Goal: Information Seeking & Learning: Check status

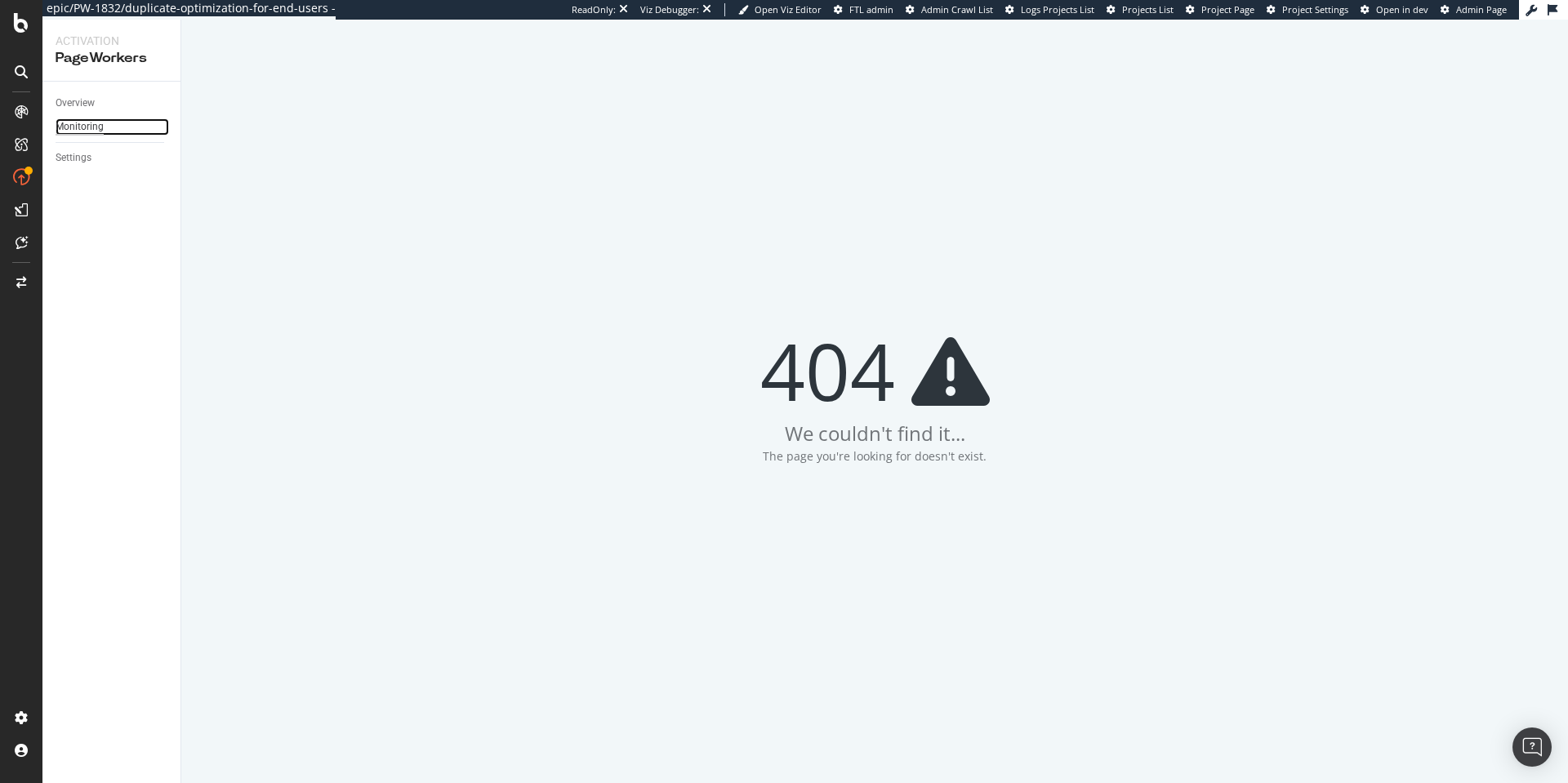
click at [76, 123] on div "Monitoring" at bounding box center [80, 127] width 48 height 17
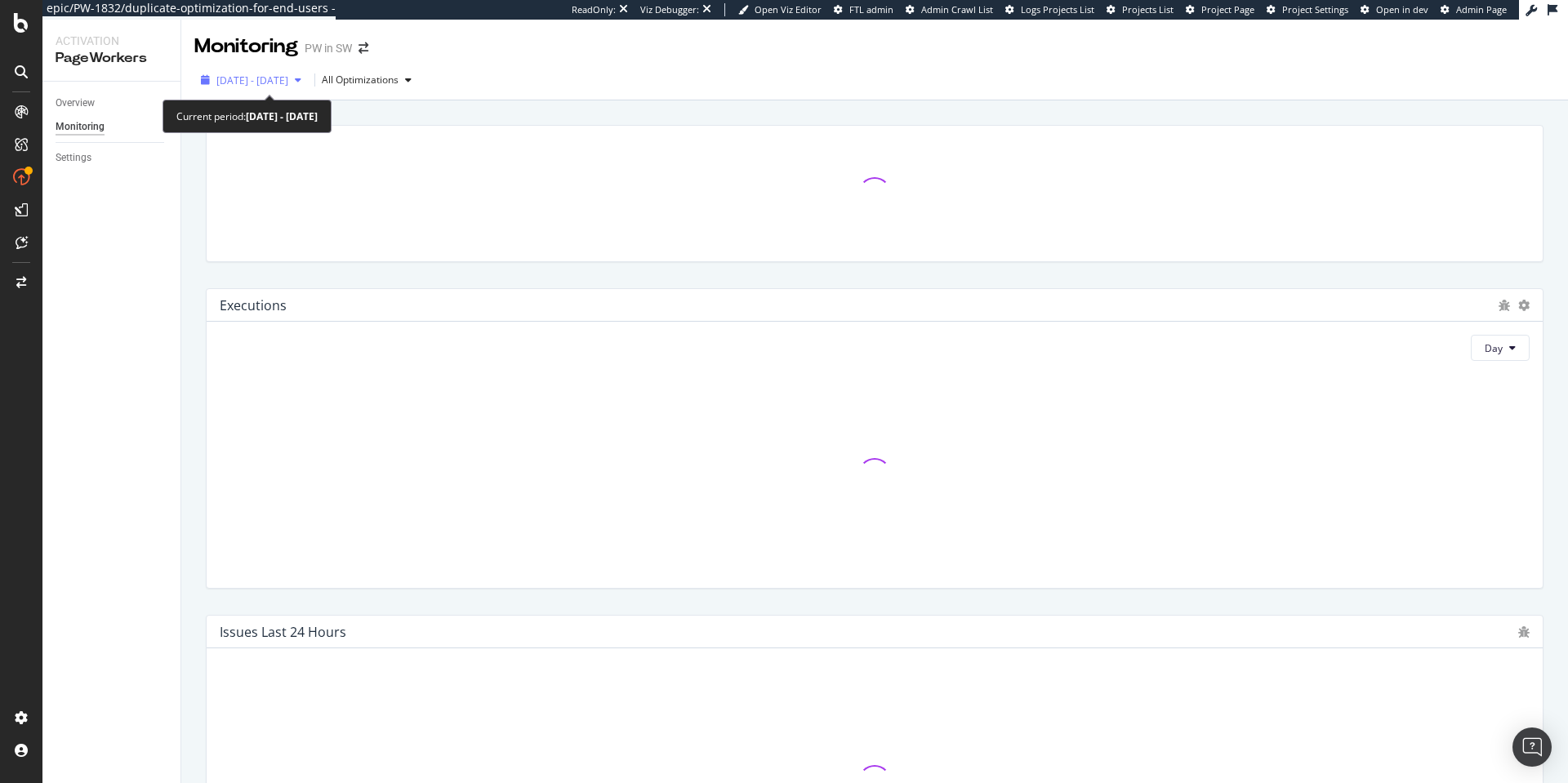
click at [289, 83] on span "[DATE] - [DATE]" at bounding box center [251, 80] width 72 height 14
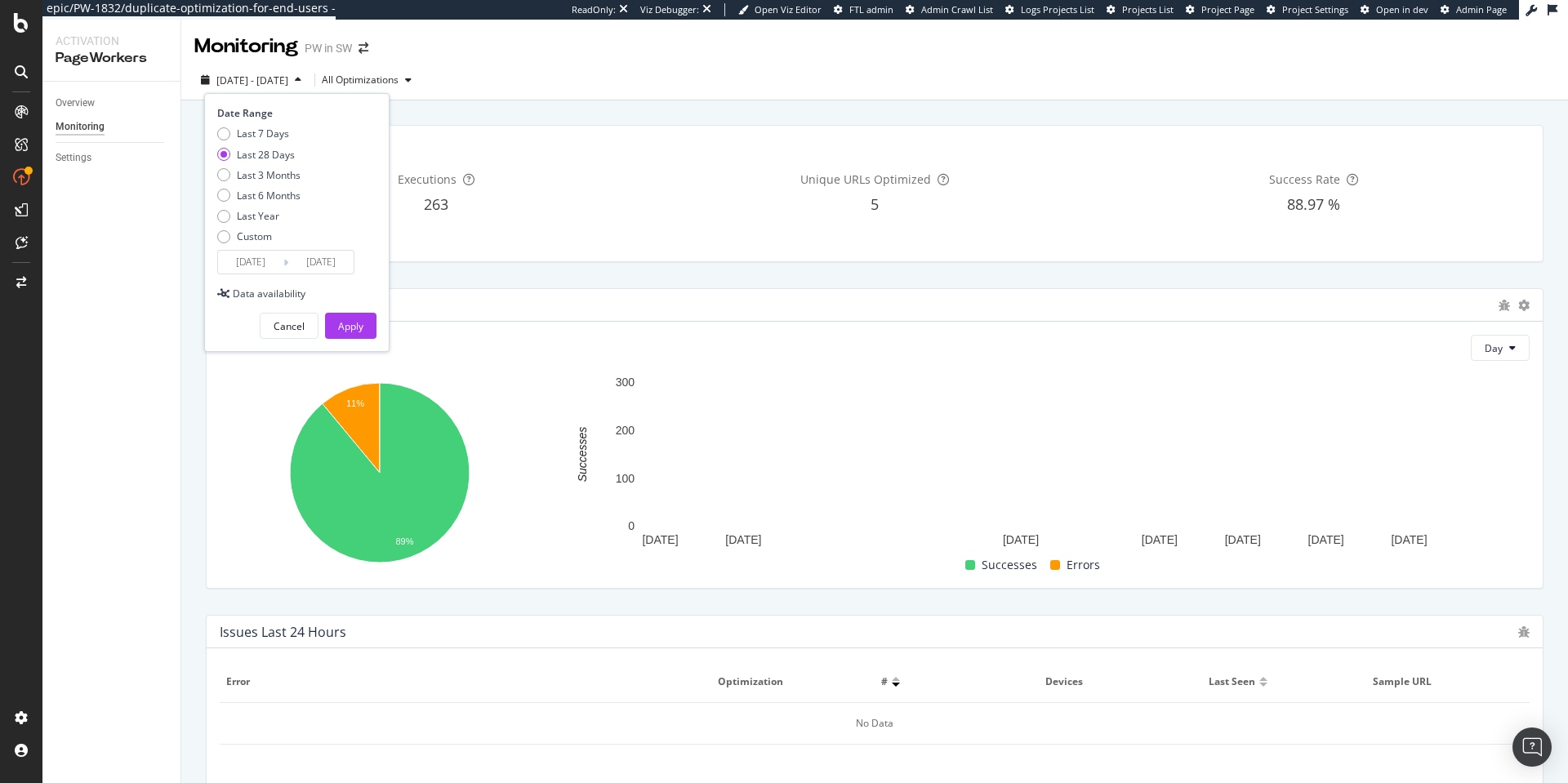
click at [716, 219] on div "Unique URLs Optimized 5" at bounding box center [874, 193] width 432 height 109
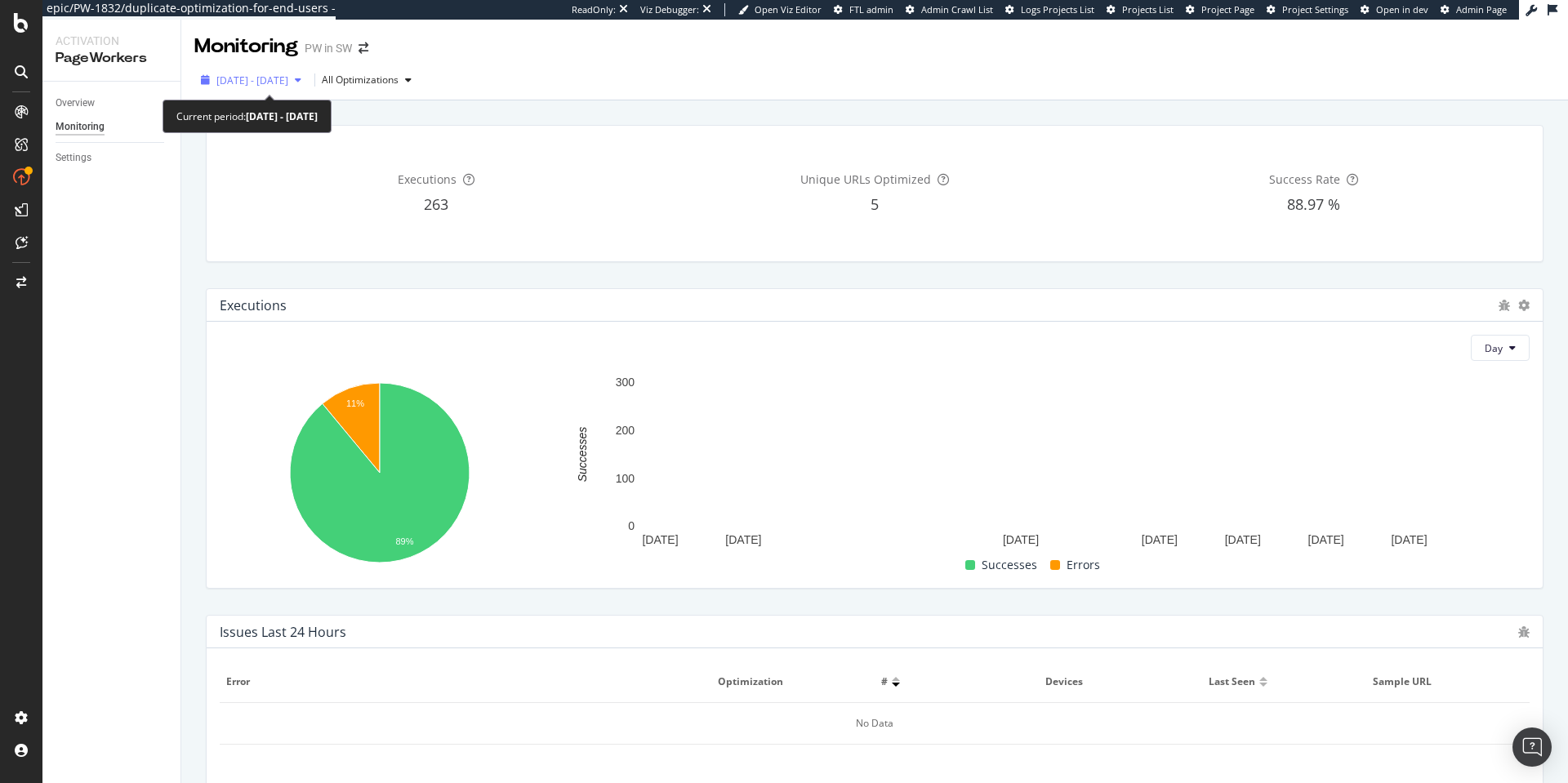
click at [308, 88] on div "[DATE] - [DATE]" at bounding box center [251, 80] width 114 height 24
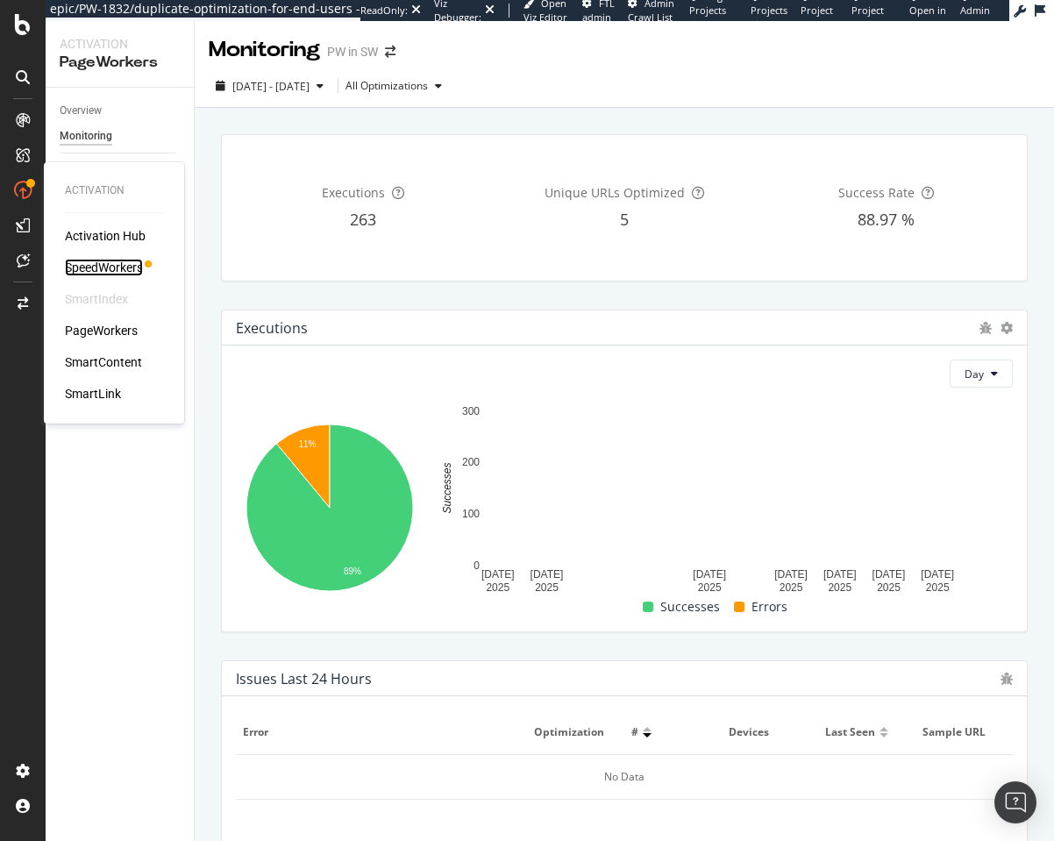
click at [103, 267] on div "SpeedWorkers" at bounding box center [104, 268] width 78 height 18
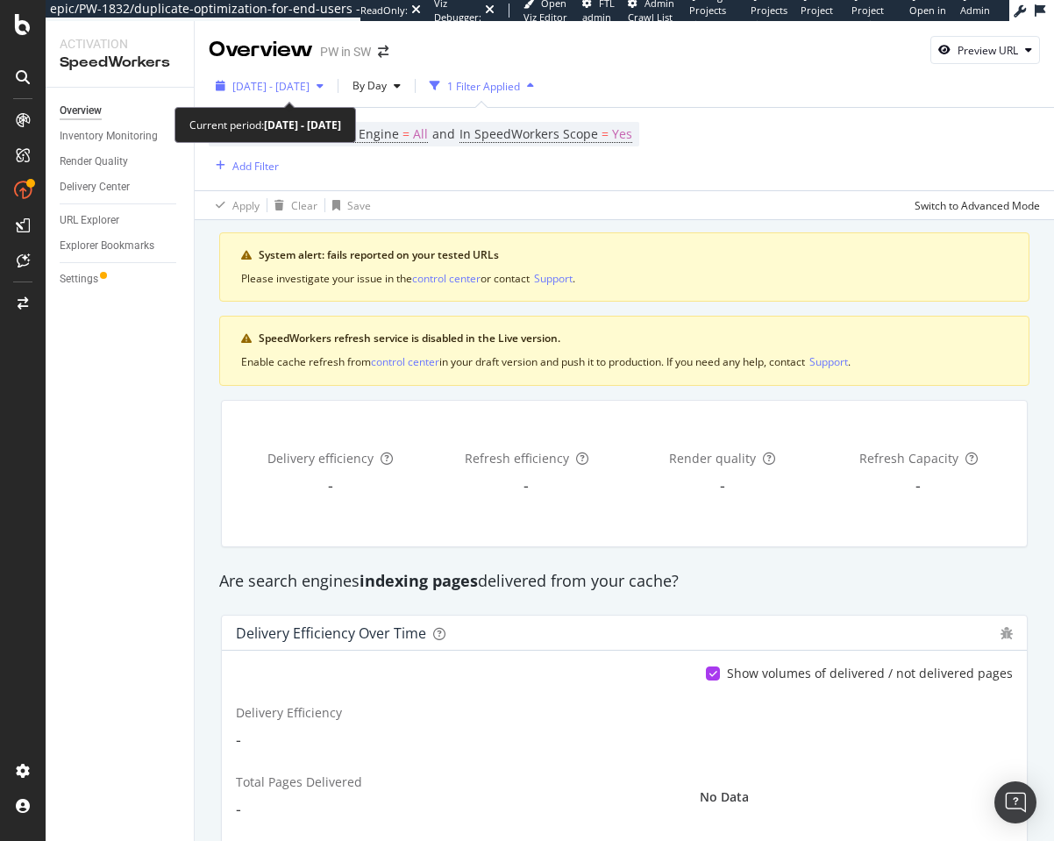
click at [321, 74] on div "[DATE] - [DATE]" at bounding box center [270, 86] width 122 height 26
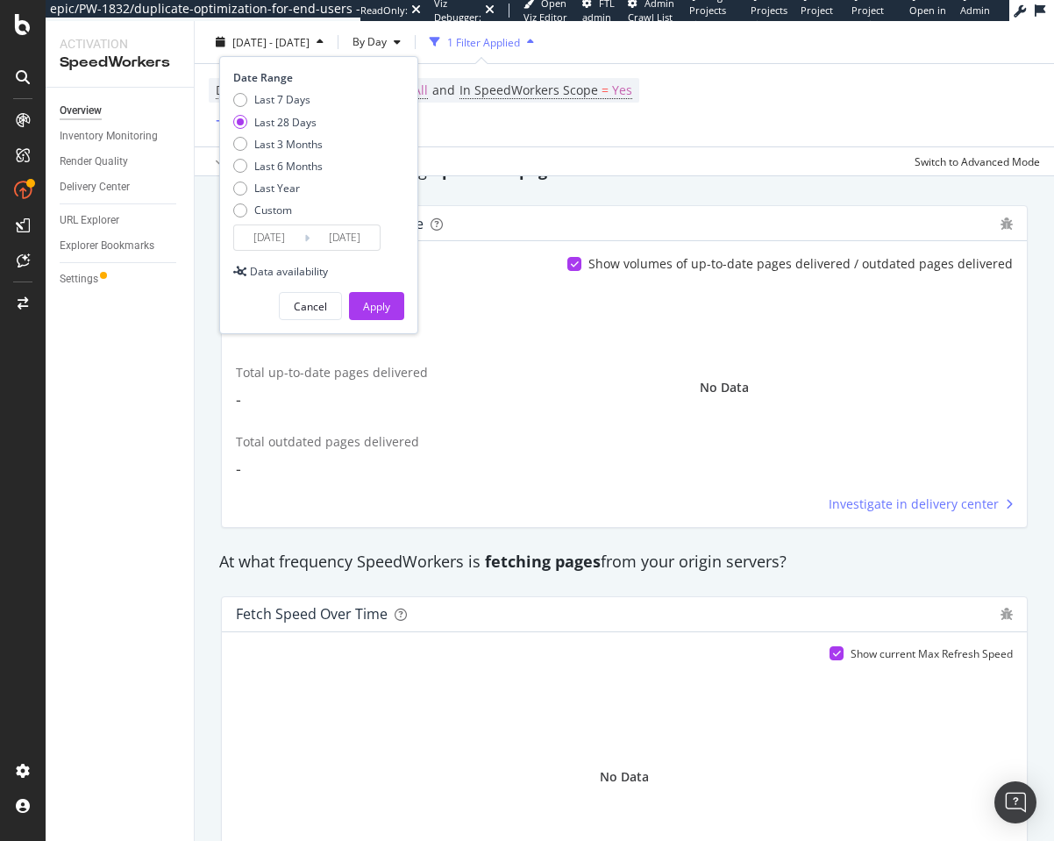
scroll to position [616, 0]
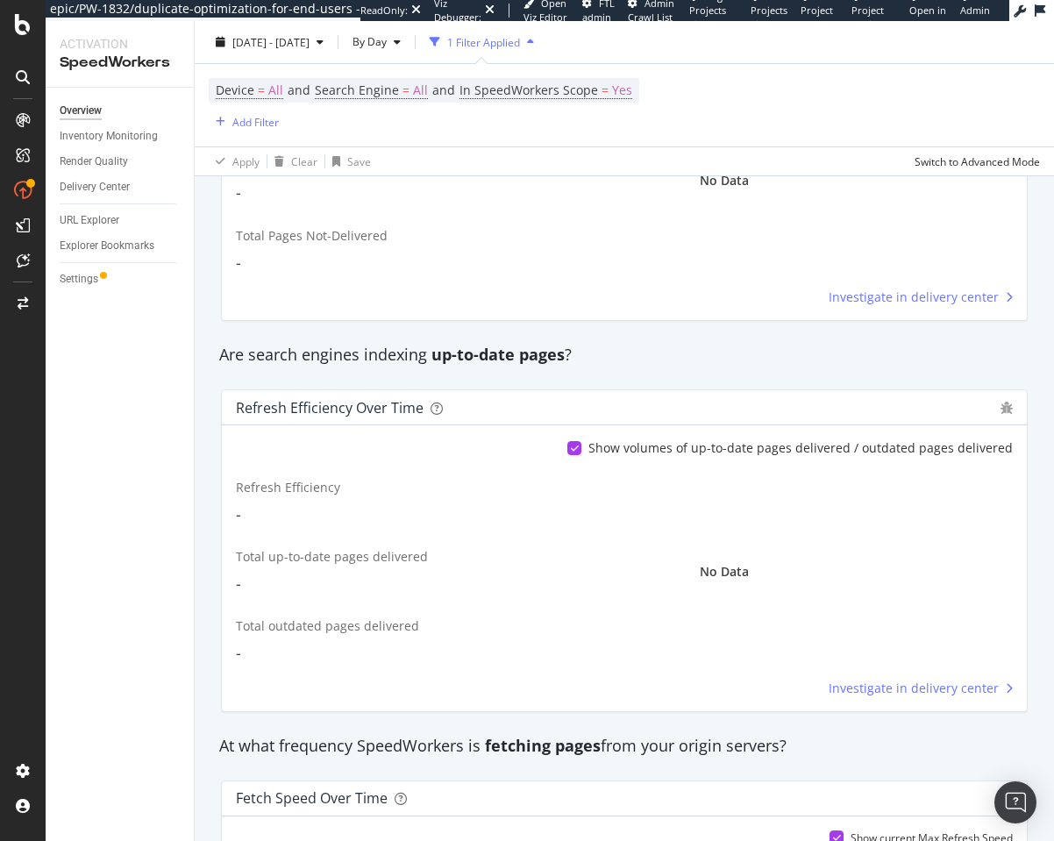
click at [122, 500] on div "Overview Inventory Monitoring Render Quality Delivery Center URL Explorer Explo…" at bounding box center [120, 464] width 148 height 753
